Goal: Information Seeking & Learning: Check status

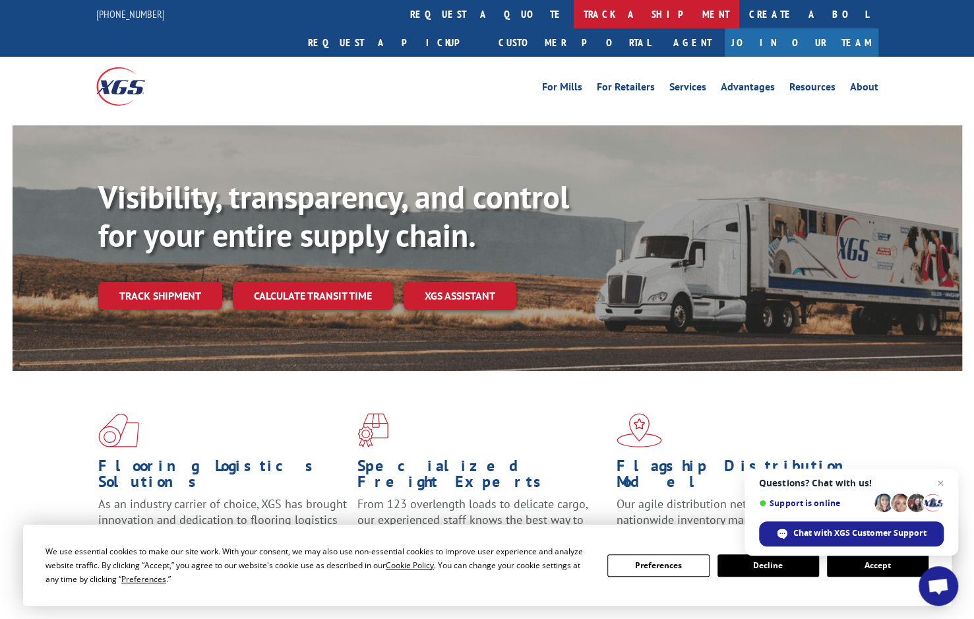
click at [574, 15] on link "track a shipment" at bounding box center [657, 14] width 166 height 28
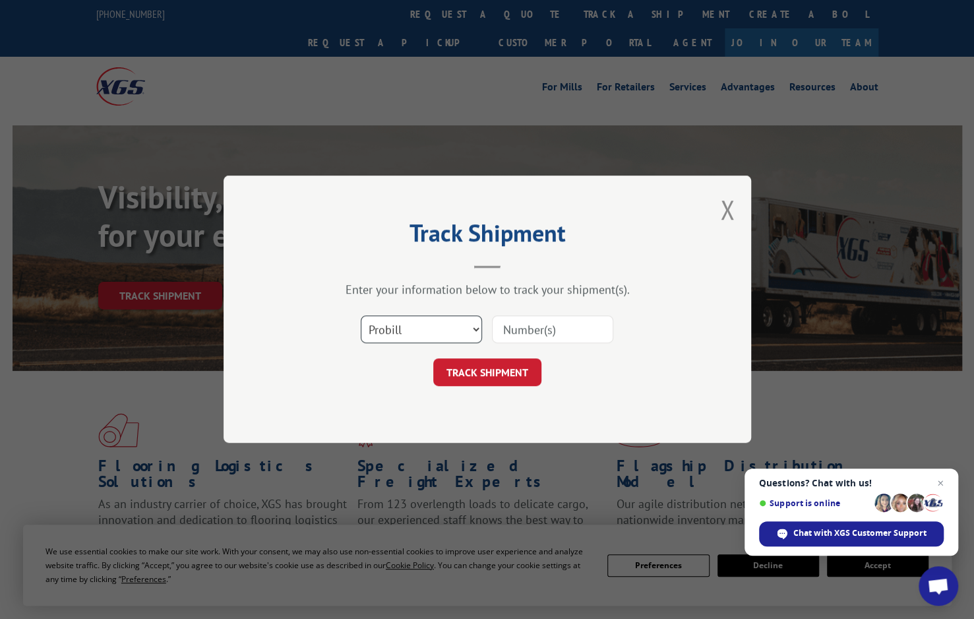
click at [475, 329] on select "Select category... Probill BOL PO" at bounding box center [421, 330] width 121 height 28
select select "bol"
click at [361, 316] on select "Select category... Probill BOL PO" at bounding box center [421, 330] width 121 height 28
click at [476, 325] on select "Select category... Probill BOL PO" at bounding box center [421, 330] width 121 height 28
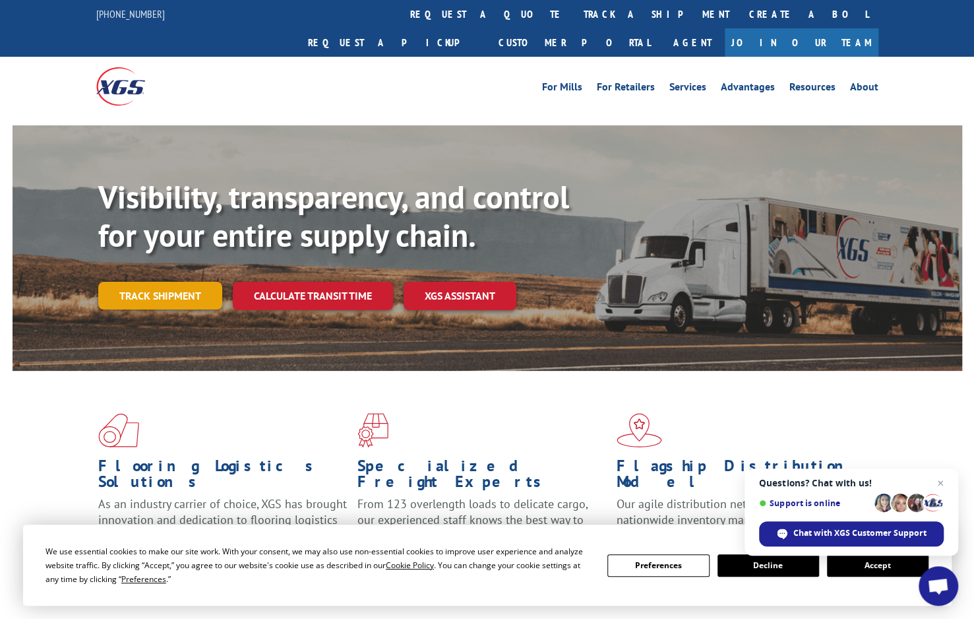
click at [204, 282] on link "Track shipment" at bounding box center [160, 296] width 124 height 28
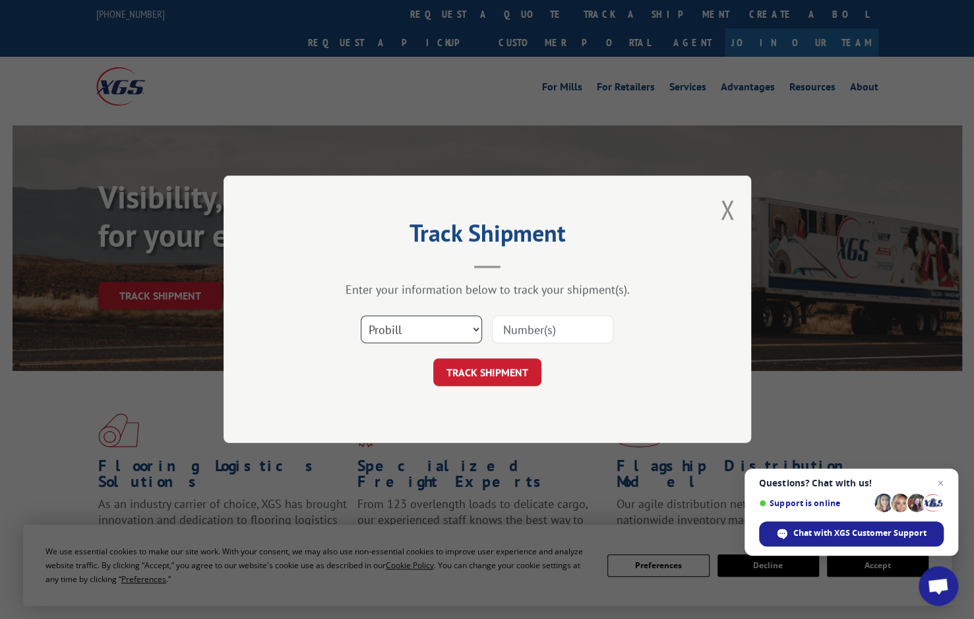
click at [477, 329] on select "Select category... Probill BOL PO" at bounding box center [421, 330] width 121 height 28
select select "bol"
click at [361, 316] on select "Select category... Probill BOL PO" at bounding box center [421, 330] width 121 height 28
click at [575, 334] on input at bounding box center [552, 330] width 121 height 28
type input "17606303"
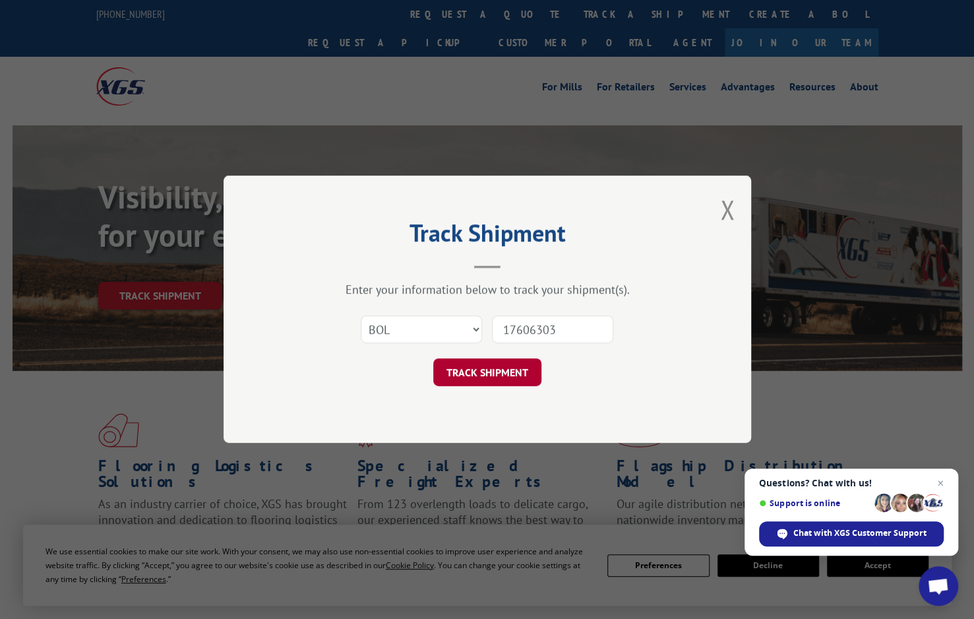
click at [463, 378] on button "TRACK SHIPMENT" at bounding box center [487, 373] width 108 height 28
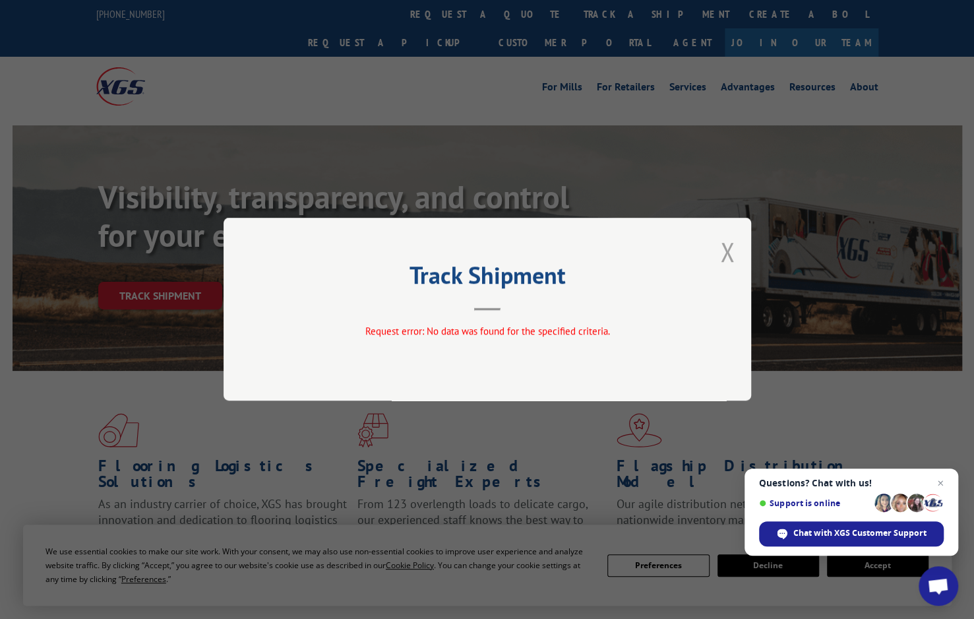
click at [722, 248] on button "Close modal" at bounding box center [727, 251] width 15 height 35
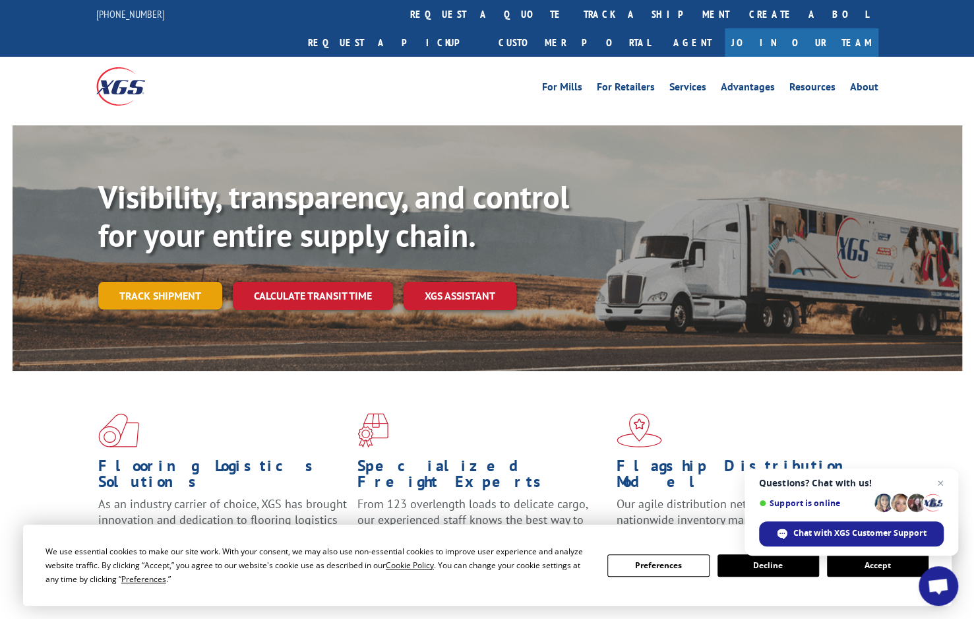
click at [186, 282] on link "Track shipment" at bounding box center [160, 296] width 124 height 28
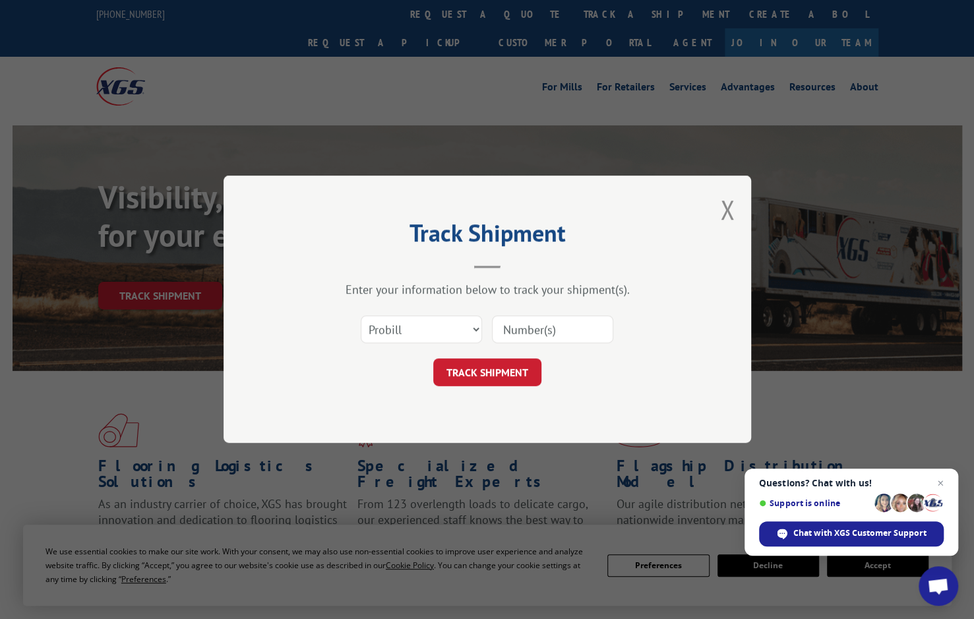
click at [512, 333] on input at bounding box center [552, 330] width 121 height 28
type input "17606303"
click at [503, 374] on button "TRACK SHIPMENT" at bounding box center [487, 373] width 108 height 28
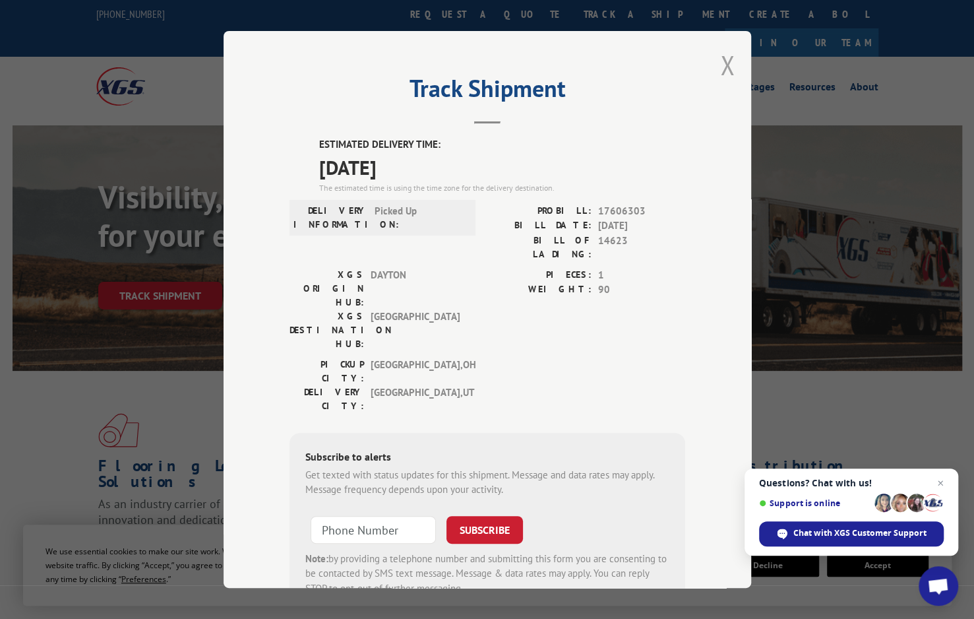
click at [729, 64] on button "Close modal" at bounding box center [727, 65] width 15 height 35
